Goal: Task Accomplishment & Management: Use online tool/utility

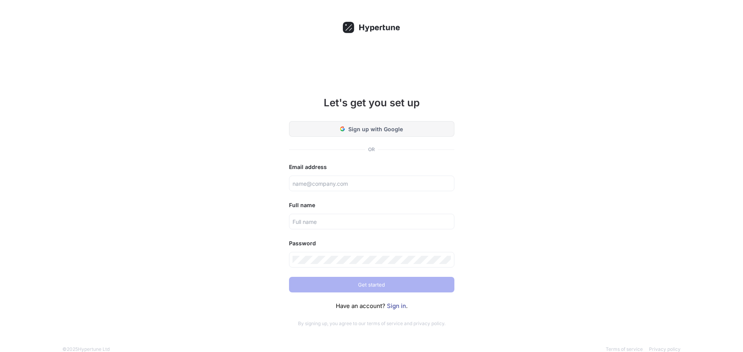
click at [382, 126] on span "Sign up with Google" at bounding box center [375, 129] width 55 height 8
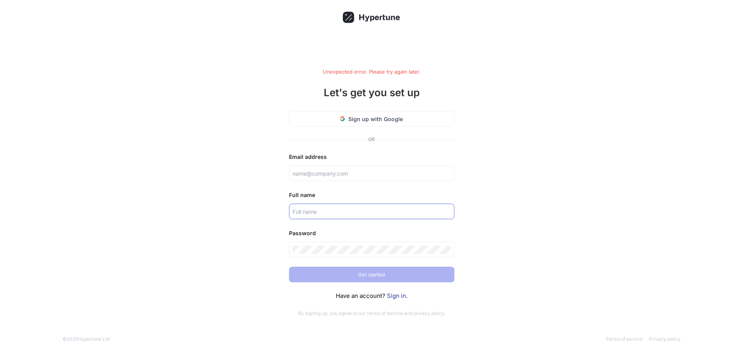
scroll to position [13, 0]
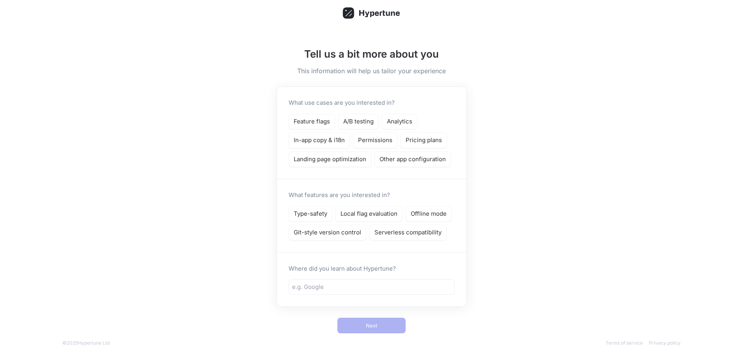
scroll to position [21, 0]
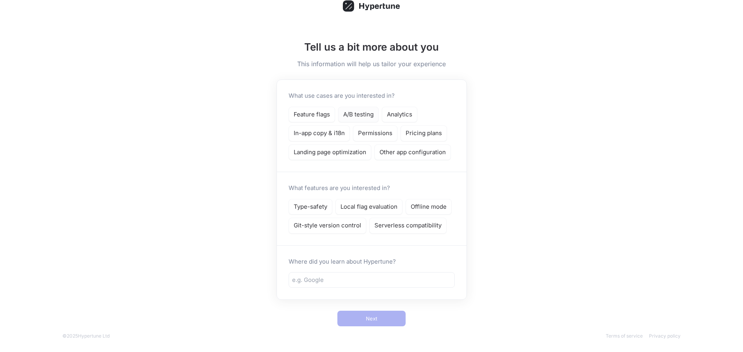
click at [367, 109] on div "A/B testing" at bounding box center [358, 115] width 41 height 16
click at [322, 110] on p "Feature flags" at bounding box center [312, 114] width 36 height 9
click at [345, 282] on input "text" at bounding box center [371, 280] width 159 height 9
type input "vercel"
click at [323, 208] on p "Type-safety" at bounding box center [311, 207] width 34 height 9
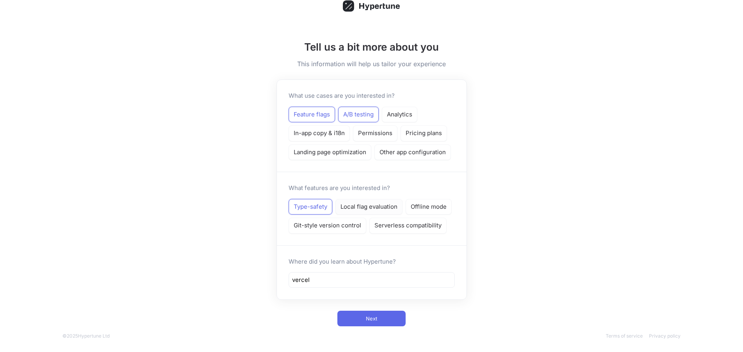
click at [368, 204] on p "Local flag evaluation" at bounding box center [368, 207] width 57 height 9
click at [437, 200] on div "Offline mode" at bounding box center [428, 207] width 46 height 16
click at [380, 319] on button "Next" at bounding box center [371, 319] width 68 height 16
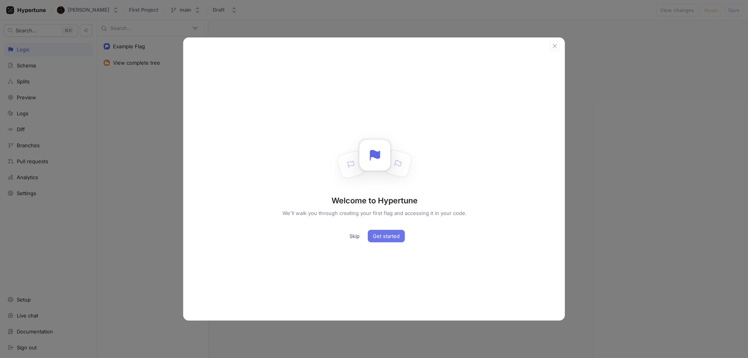
click at [375, 236] on span "Get started" at bounding box center [386, 236] width 27 height 5
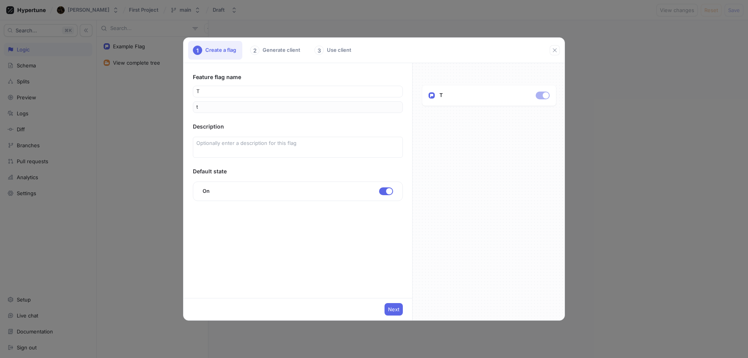
type input "te"
type input "tes"
type input "test"
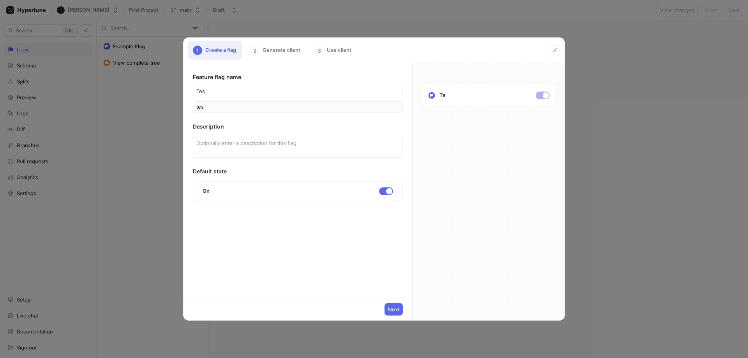
type input "test"
click at [394, 312] on span "Next" at bounding box center [393, 309] width 11 height 5
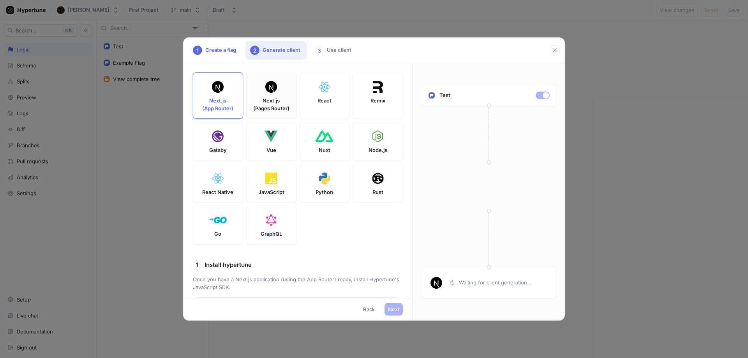
click at [265, 99] on p "Next.js (Pages Router)" at bounding box center [271, 104] width 36 height 15
click at [467, 282] on p "Waiting for client generation..." at bounding box center [495, 283] width 73 height 8
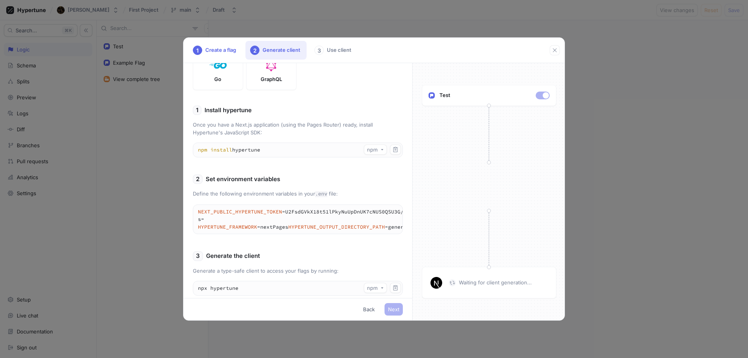
scroll to position [181, 0]
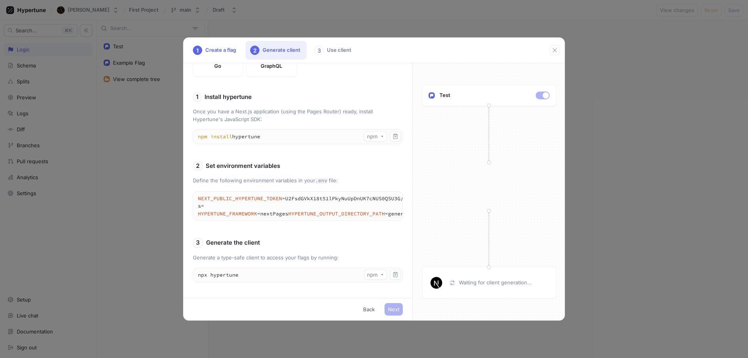
click at [280, 259] on p "Generate a type-safe client to access your flags by running:" at bounding box center [298, 258] width 210 height 8
click at [273, 276] on textarea "npx hypertune" at bounding box center [297, 275] width 209 height 14
click at [374, 274] on div "npm" at bounding box center [374, 275] width 14 height 7
click at [370, 249] on div "1 Install hypertune Once you have a Next.js application (using the Pages Router…" at bounding box center [298, 190] width 210 height 196
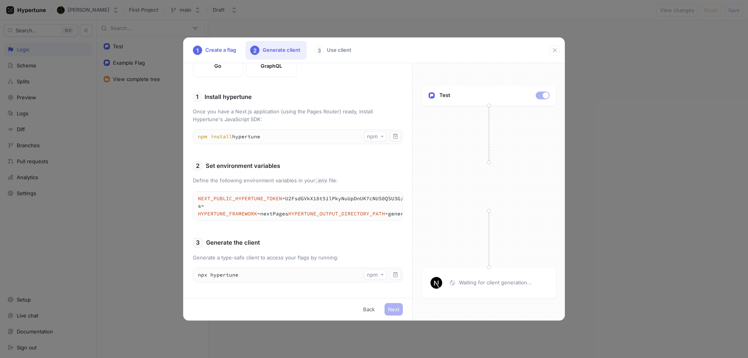
click at [451, 281] on icon at bounding box center [452, 282] width 7 height 7
click at [470, 283] on p "Waiting for client generation..." at bounding box center [495, 283] width 73 height 8
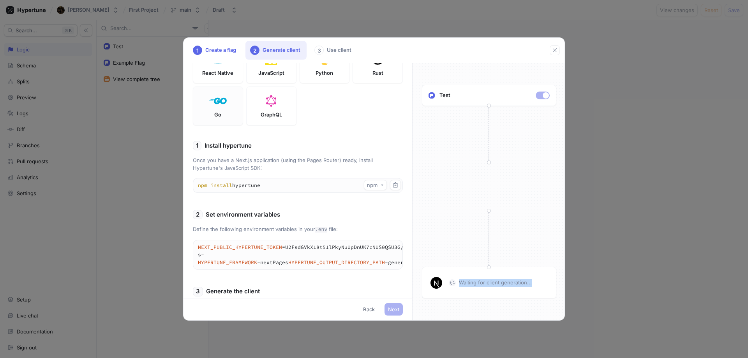
scroll to position [0, 0]
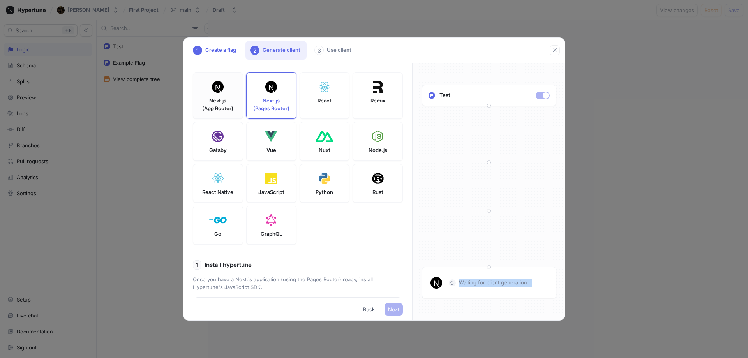
click at [223, 99] on p "Next.js (App Router)" at bounding box center [217, 104] width 31 height 15
type textarea "NEXT_PUBLIC_HYPERTUNE_TOKEN=U2FsdGVkX18t51lPkyNuUpDnUK7cNUS0QSU3G/sErAs= HYPERT…"
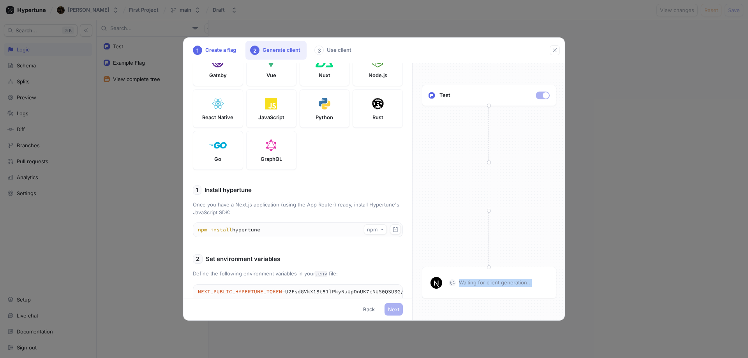
scroll to position [181, 0]
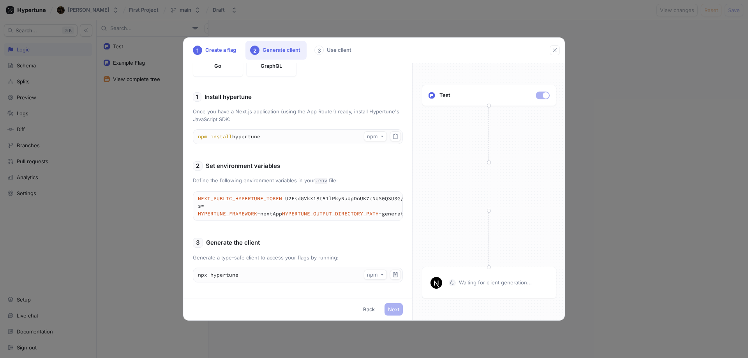
click at [329, 50] on div "3 Use client" at bounding box center [334, 50] width 48 height 19
click at [229, 208] on textarea "NEXT_PUBLIC_HYPERTUNE_TOKEN=U2FsdGVkX18t51lPkyNuUpDnUK7cNUS0QSU3G/sErAs= HYPERT…" at bounding box center [307, 206] width 229 height 29
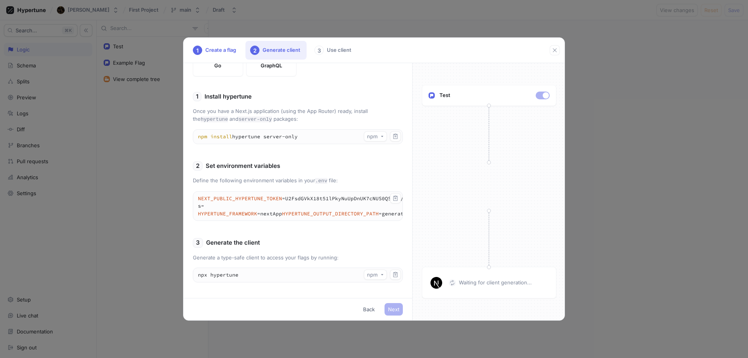
click at [278, 212] on textarea "NEXT_PUBLIC_HYPERTUNE_TOKEN=U2FsdGVkX18t51lPkyNuUpDnUK7cNUS0QSU3G/sErAs= HYPERT…" at bounding box center [307, 206] width 229 height 29
click at [250, 198] on textarea "NEXT_PUBLIC_HYPERTUNE_TOKEN=U2FsdGVkX18t51lPkyNuUpDnUK7cNUS0QSU3G/sErAs= HYPERT…" at bounding box center [307, 206] width 229 height 29
click at [268, 199] on textarea "NEXT_PUBLIC_HYPERTUNE_TOKEN=U2FsdGVkX18t51lPkyNuUpDnUK7cNUS0QSU3G/sErAs= HYPERT…" at bounding box center [307, 206] width 229 height 29
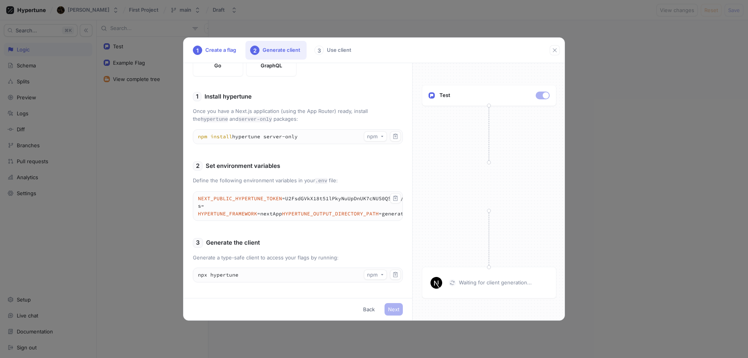
click at [262, 192] on textarea "NEXT_PUBLIC_HYPERTUNE_TOKEN=U2FsdGVkX18t51lPkyNuUpDnUK7cNUS0QSU3G/sErAs= HYPERT…" at bounding box center [307, 206] width 229 height 29
click at [273, 192] on textarea "NEXT_PUBLIC_HYPERTUNE_TOKEN=U2FsdGVkX18t51lPkyNuUpDnUK7cNUS0QSU3G/sErAs= HYPERT…" at bounding box center [307, 206] width 229 height 29
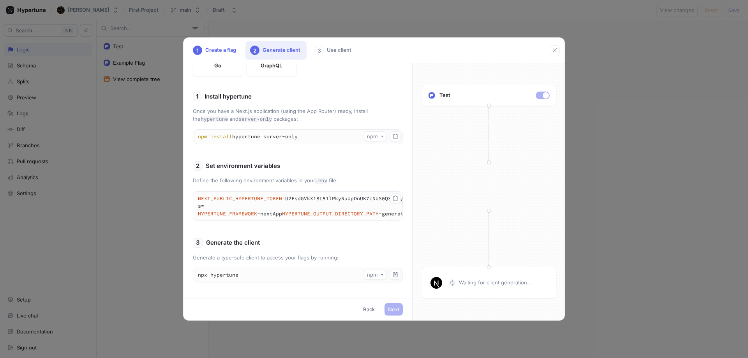
click at [273, 192] on textarea "NEXT_PUBLIC_HYPERTUNE_TOKEN=U2FsdGVkX18t51lPkyNuUpDnUK7cNUS0QSU3G/sErAs= HYPERT…" at bounding box center [307, 206] width 229 height 29
click at [281, 192] on textarea "NEXT_PUBLIC_HYPERTUNE_TOKEN=U2FsdGVkX18t51lPkyNuUpDnUK7cNUS0QSU3G/sErAs= HYPERT…" at bounding box center [307, 206] width 229 height 29
drag, startPoint x: 334, startPoint y: 223, endPoint x: 366, endPoint y: 221, distance: 32.8
click at [366, 221] on div "1 Install hypertune Once you have a Next.js application (using the App Router) …" at bounding box center [298, 190] width 210 height 197
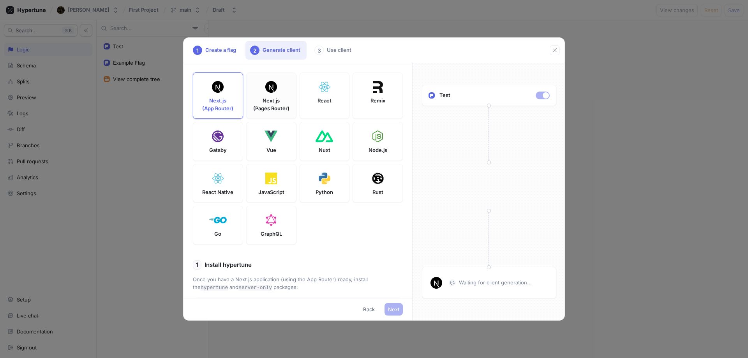
click at [270, 94] on div at bounding box center [271, 87] width 16 height 16
type textarea "npm install hypertune"
click at [310, 110] on div "React" at bounding box center [325, 96] width 50 height 46
type textarea "VITE_HYPERTUNE_TOKEN=U2FsdGVkX18t51lPkyNuUpDnUK7cNUS0QSU3G/sErAs= HYPERTUNE_FRA…"
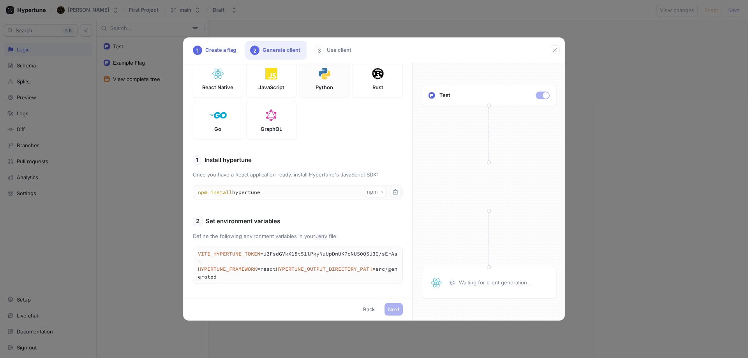
scroll to position [173, 0]
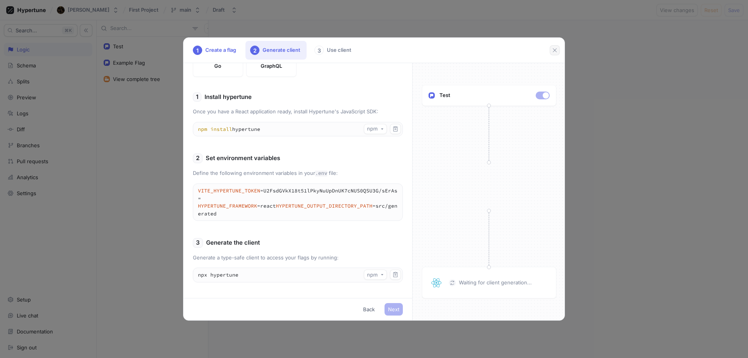
click at [558, 49] on icon "button" at bounding box center [555, 50] width 6 height 6
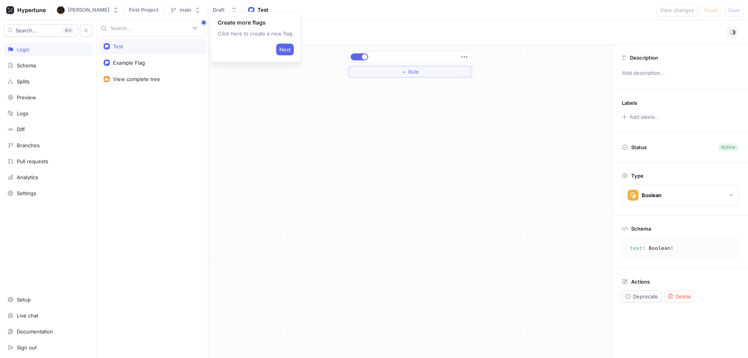
click at [87, 73] on div "Search... K Logic Schema Splits Preview Logs Diff Branches Pull requests Analyt…" at bounding box center [48, 189] width 97 height 338
click at [44, 67] on div "Schema" at bounding box center [47, 65] width 81 height 6
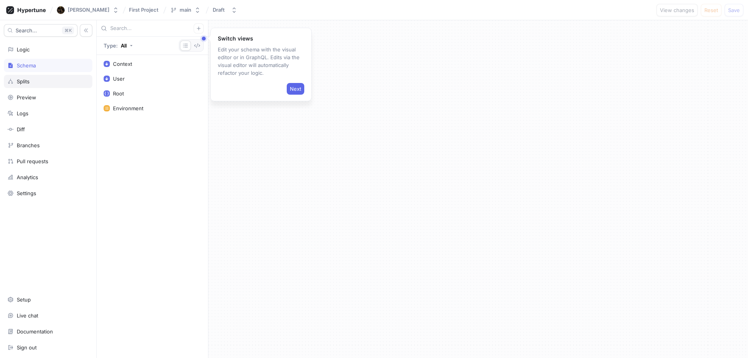
click at [23, 82] on div "Splits" at bounding box center [23, 81] width 13 height 6
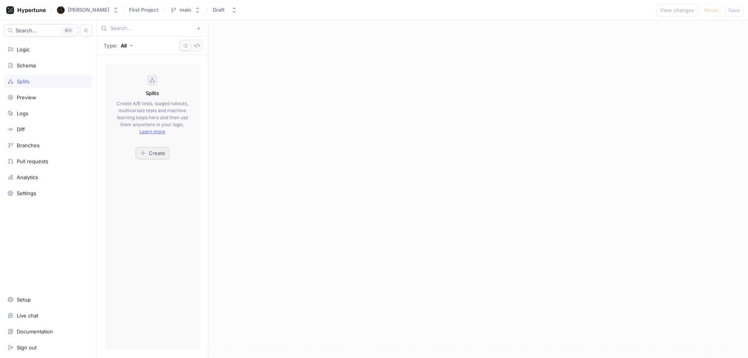
click at [150, 154] on span "Create" at bounding box center [157, 153] width 16 height 5
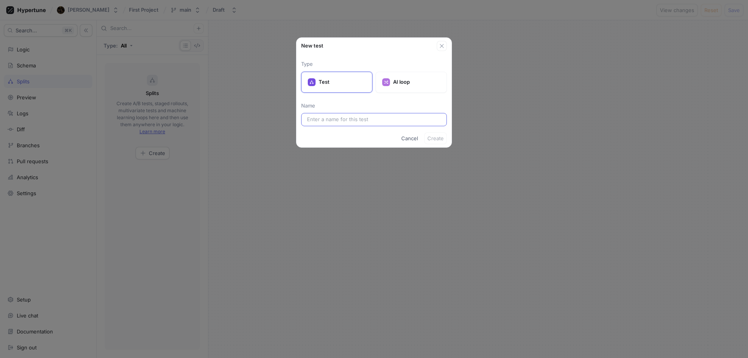
click at [343, 120] on input "text" at bounding box center [374, 120] width 134 height 8
type input "test"
click at [441, 136] on span "Create" at bounding box center [436, 138] width 16 height 5
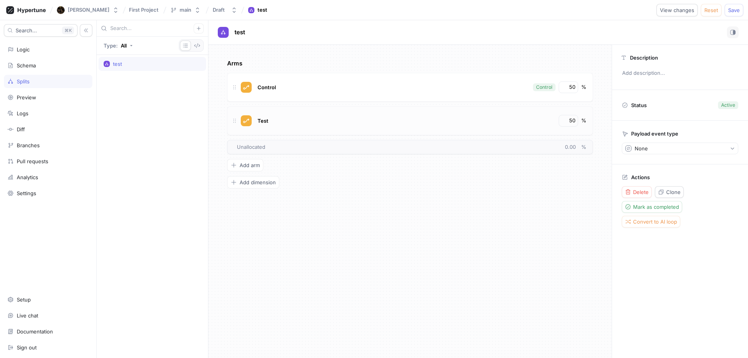
click at [291, 119] on div "Test" at bounding box center [405, 121] width 299 height 12
click at [270, 120] on div "Test" at bounding box center [405, 121] width 299 height 12
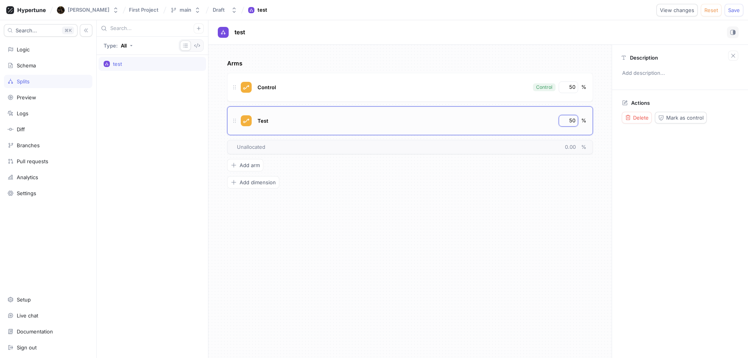
click at [570, 121] on input "50" at bounding box center [568, 121] width 13 height 8
click at [571, 120] on input "50" at bounding box center [568, 121] width 13 height 8
type input "30"
click at [497, 226] on div "Arms Control Control 50 % Test 30 % To pick up a draggable item, press the spac…" at bounding box center [410, 201] width 403 height 313
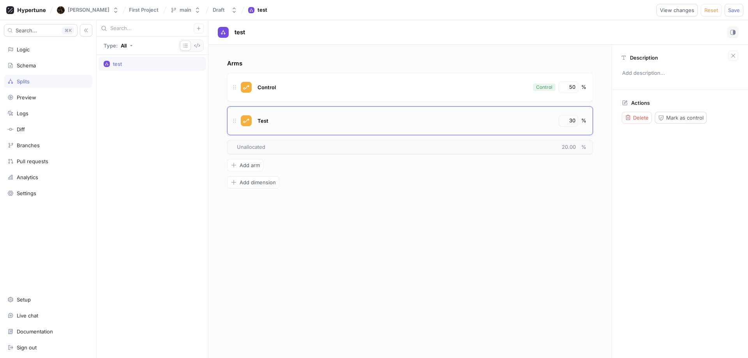
click at [463, 119] on div "Test" at bounding box center [405, 121] width 299 height 12
click at [76, 47] on div "Logic" at bounding box center [47, 49] width 81 height 6
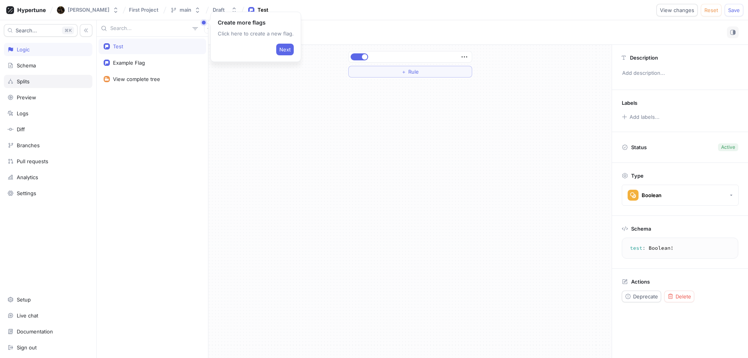
click at [57, 83] on div "Splits" at bounding box center [47, 81] width 81 height 6
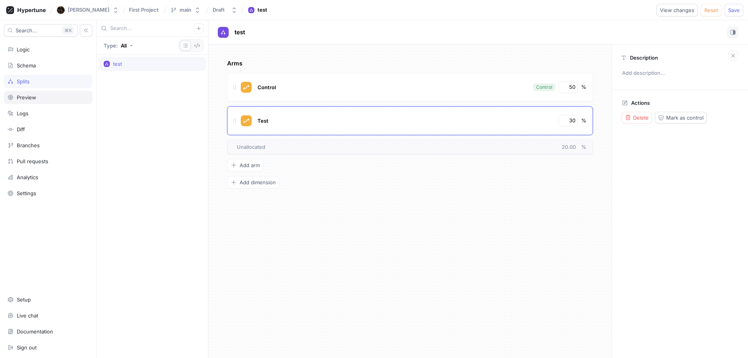
click at [49, 97] on div "Preview" at bounding box center [47, 97] width 81 height 6
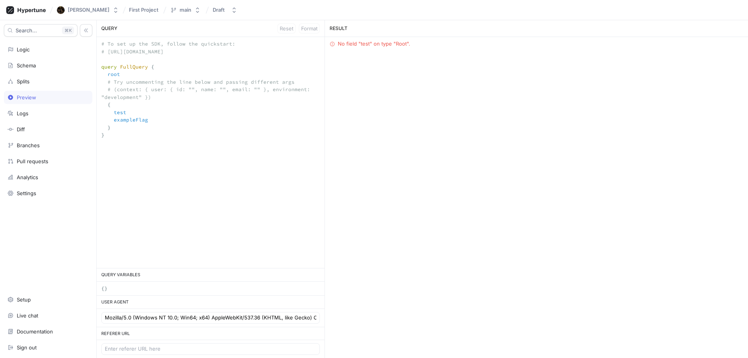
click at [42, 106] on div "Search... K Logic Schema Splits Preview Logs Diff Branches Pull requests Analyt…" at bounding box center [48, 189] width 97 height 338
click at [40, 111] on div "Logs" at bounding box center [47, 113] width 81 height 6
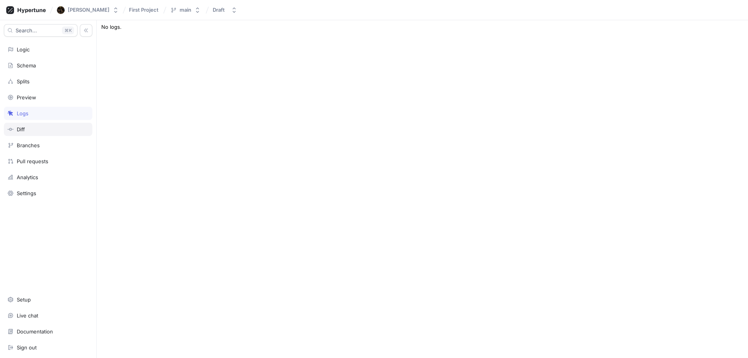
click at [37, 128] on div "Diff" at bounding box center [47, 129] width 81 height 6
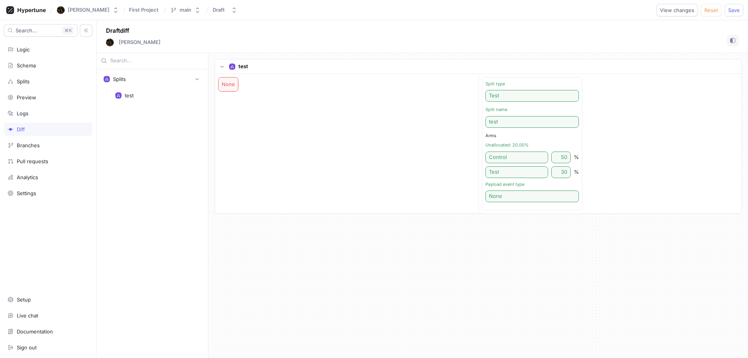
click at [506, 119] on div "test" at bounding box center [533, 122] width 94 height 12
click at [505, 153] on div "Control" at bounding box center [517, 158] width 63 height 12
click at [502, 170] on div "Test" at bounding box center [517, 172] width 63 height 12
click at [494, 196] on div "None" at bounding box center [533, 197] width 94 height 12
click at [228, 87] on div "None" at bounding box center [228, 85] width 19 height 14
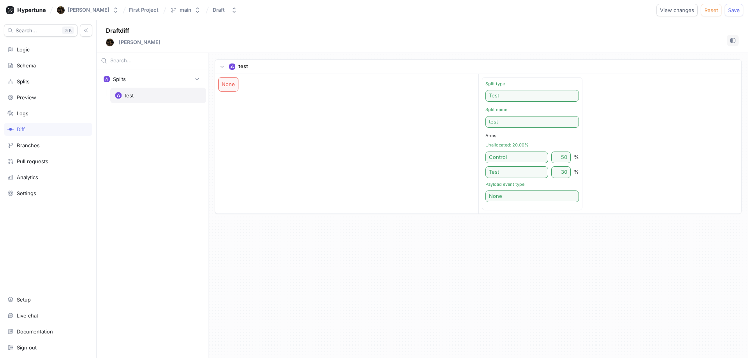
click at [137, 93] on div "test" at bounding box center [158, 95] width 86 height 6
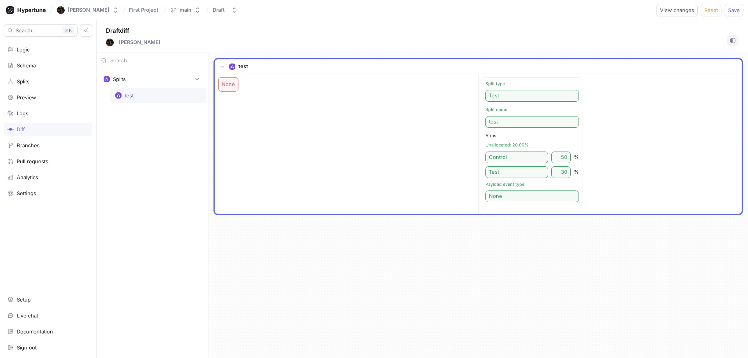
click at [537, 120] on div "test" at bounding box center [533, 122] width 94 height 12
click at [53, 148] on div "Branches" at bounding box center [47, 145] width 81 height 6
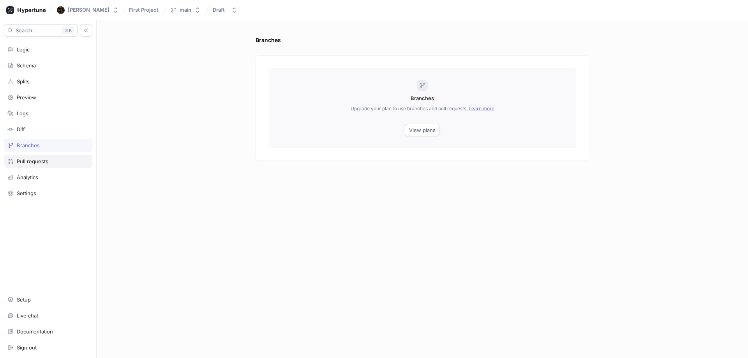
click at [43, 165] on div "Pull requests" at bounding box center [48, 161] width 88 height 13
click at [42, 176] on div "Analytics" at bounding box center [47, 177] width 81 height 6
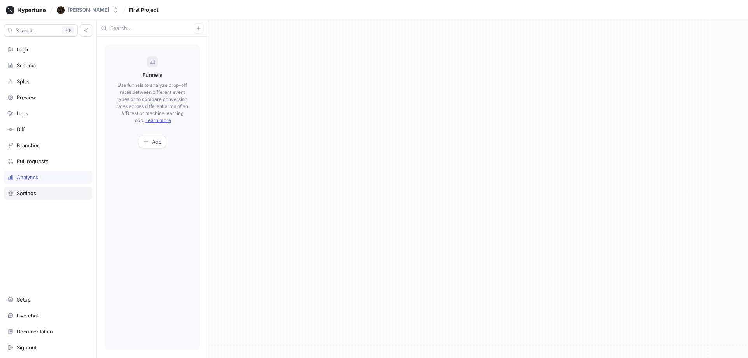
click at [38, 191] on div "Settings" at bounding box center [47, 193] width 81 height 6
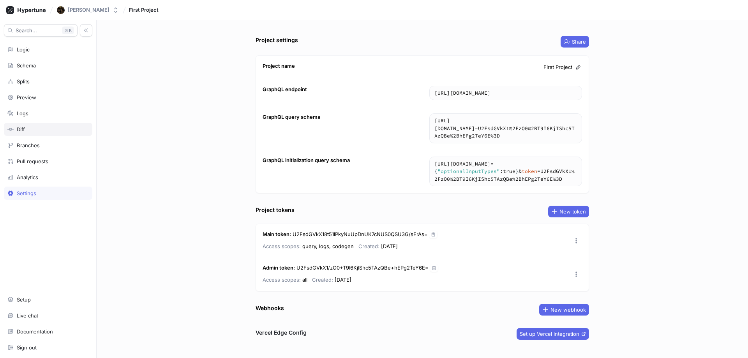
click at [29, 131] on div "Diff" at bounding box center [47, 129] width 81 height 6
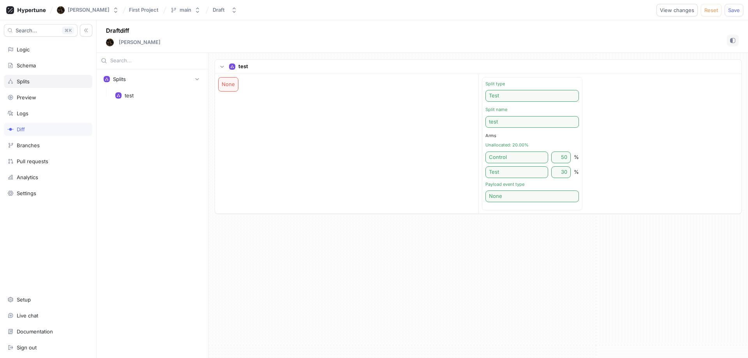
click at [26, 87] on div "Splits" at bounding box center [48, 81] width 88 height 13
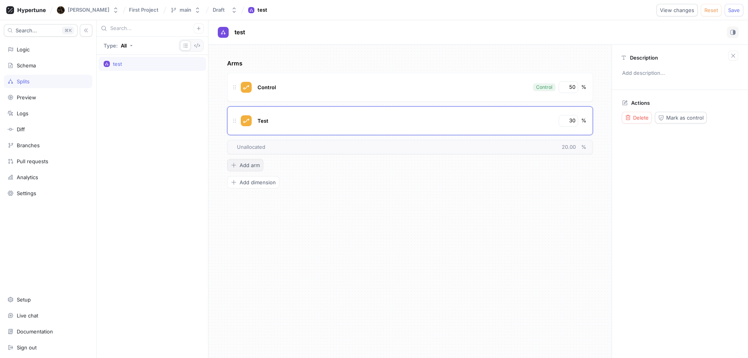
click at [238, 170] on button "Add arm" at bounding box center [245, 165] width 36 height 12
click at [260, 151] on span "Arm 3" at bounding box center [265, 154] width 14 height 6
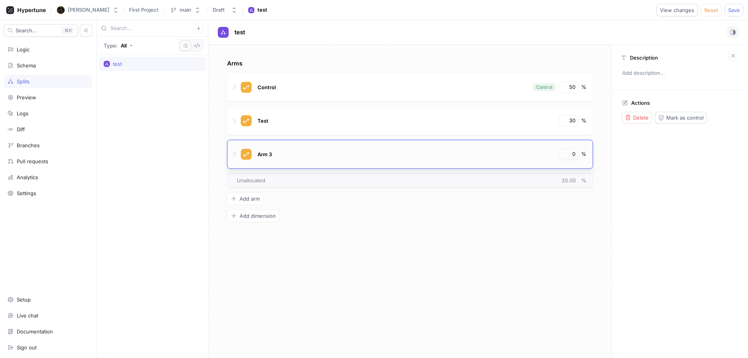
click at [234, 154] on icon at bounding box center [235, 154] width 6 height 6
click at [497, 151] on div "Arm 3" at bounding box center [405, 155] width 299 height 12
click at [628, 116] on icon "button" at bounding box center [628, 117] width 5 height 5
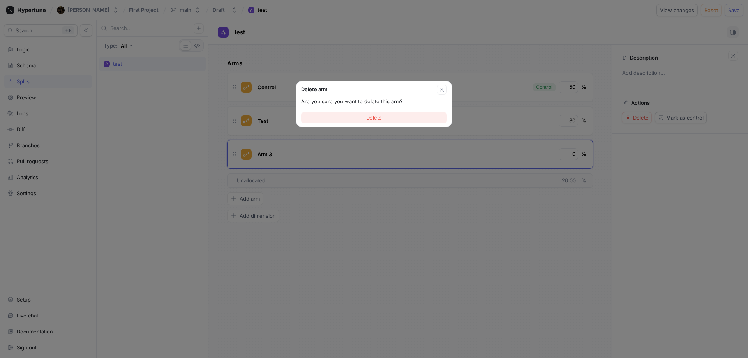
click at [378, 116] on span "Delete" at bounding box center [374, 117] width 16 height 5
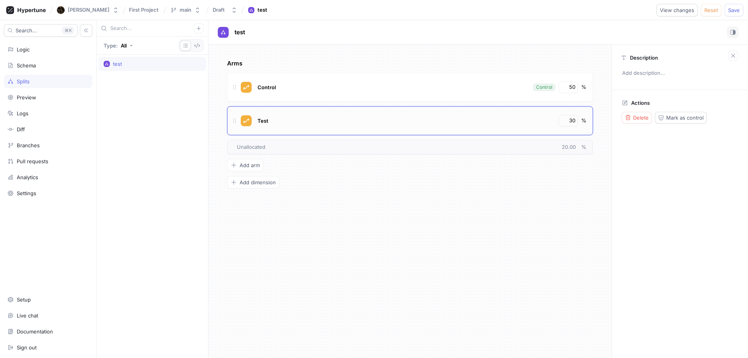
click at [286, 119] on div "Test" at bounding box center [405, 121] width 299 height 12
click at [260, 122] on span "Test" at bounding box center [263, 121] width 11 height 6
click at [243, 121] on div at bounding box center [246, 120] width 11 height 11
click at [518, 117] on div "Test" at bounding box center [405, 121] width 299 height 12
click at [518, 116] on div "Test" at bounding box center [405, 121] width 299 height 12
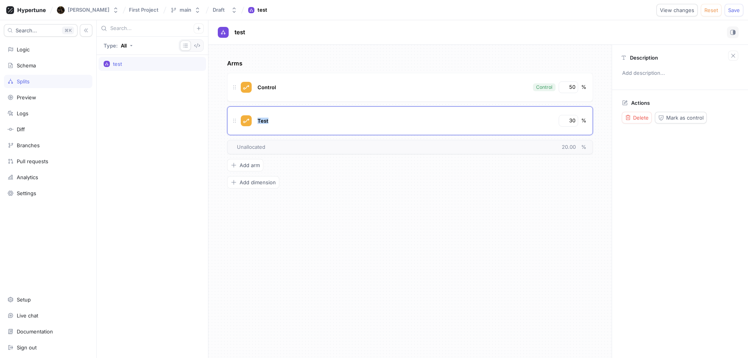
click at [518, 116] on div "Test" at bounding box center [405, 121] width 299 height 12
click at [513, 107] on div at bounding box center [513, 107] width 0 height 0
click at [687, 115] on span "Mark as control" at bounding box center [685, 117] width 37 height 5
click at [474, 214] on div "Arms Control 50 % Test Control 30 % To pick up a draggable item, press the spac…" at bounding box center [410, 201] width 403 height 313
click at [442, 119] on div "Test" at bounding box center [393, 121] width 274 height 12
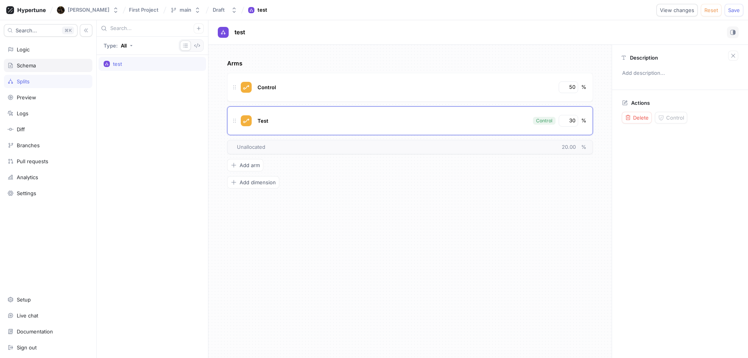
click at [23, 67] on div "Schema" at bounding box center [26, 65] width 19 height 6
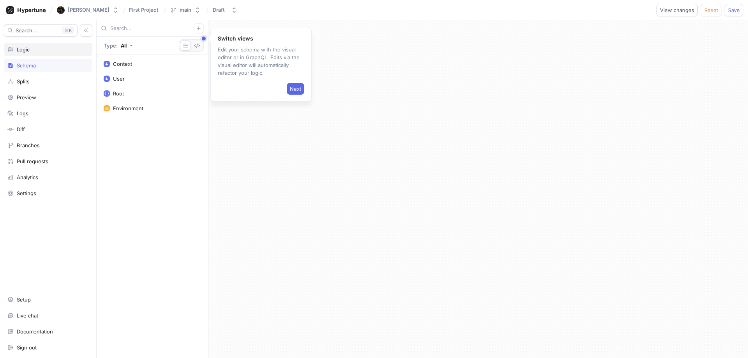
click at [27, 44] on div "Logic" at bounding box center [48, 49] width 88 height 13
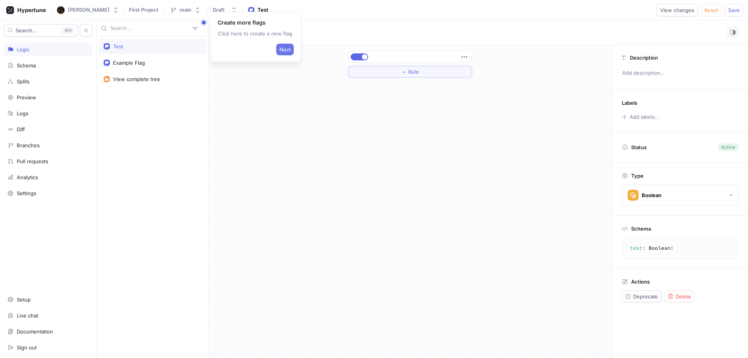
click at [279, 47] on span "Next" at bounding box center [284, 49] width 11 height 5
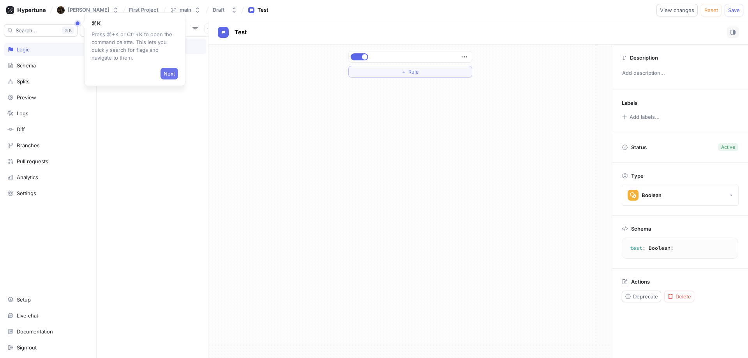
click at [172, 71] on span "Next" at bounding box center [169, 73] width 11 height 5
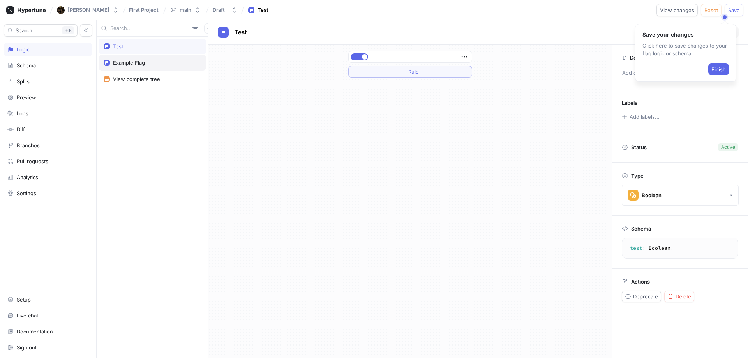
click at [149, 65] on div "Example Flag" at bounding box center [152, 63] width 97 height 6
type textarea "x"
type textarea "exampleFlag: Boolean!"
